Goal: Transaction & Acquisition: Purchase product/service

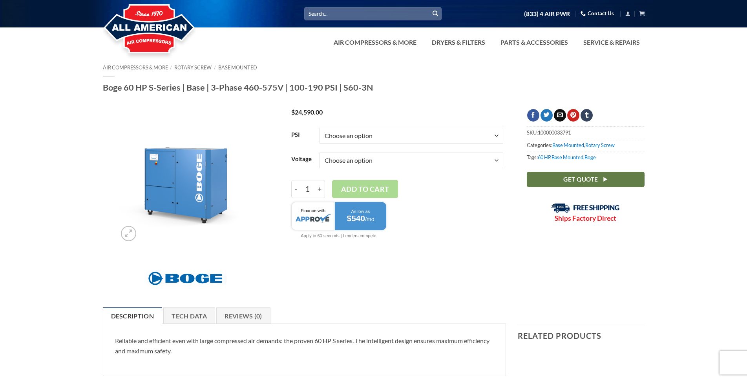
click at [498, 161] on select "Choose an option 3/60/460V 3/60/575V" at bounding box center [412, 161] width 184 height 16
click at [320, 153] on select "Choose an option 3/60/460V 3/60/575V" at bounding box center [412, 161] width 184 height 16
select select "3-60-460v"
click at [497, 137] on select "Choose an option 100 125 150 190" at bounding box center [412, 136] width 184 height 16
select select "190"
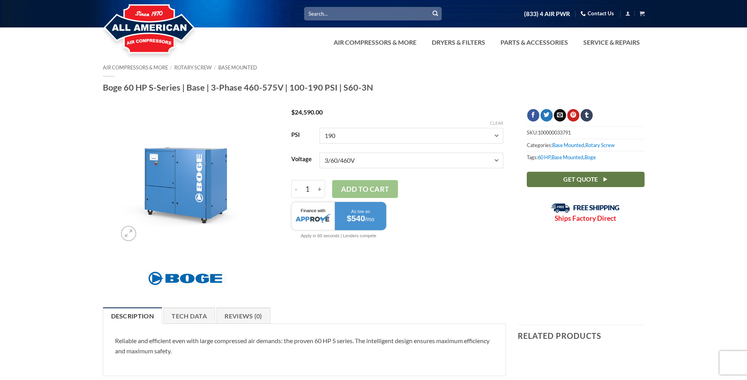
click at [320, 128] on select "Choose an option 100 125 150 190" at bounding box center [412, 136] width 184 height 16
select select "3-60-460v"
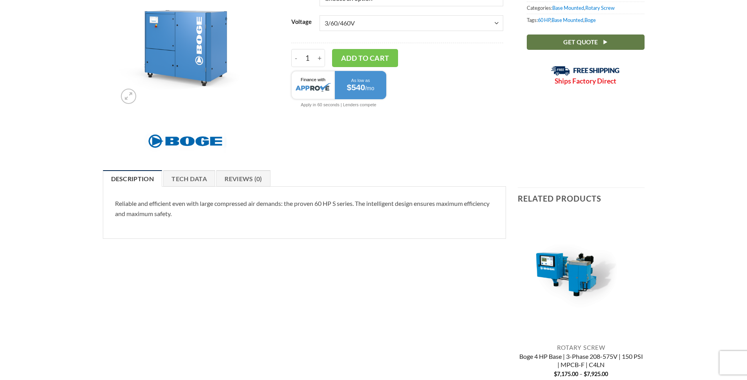
scroll to position [196, 0]
